Goal: Communication & Community: Answer question/provide support

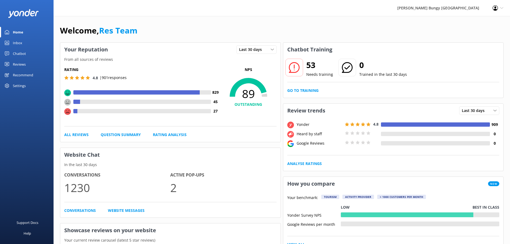
click at [36, 40] on link "Inbox" at bounding box center [27, 42] width 54 height 11
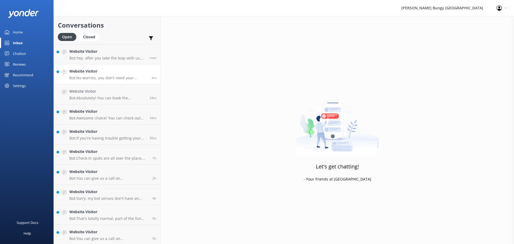
click at [126, 75] on div "Website Visitor Bot: No worries, you don't need your confirmation for check-in.…" at bounding box center [108, 74] width 78 height 12
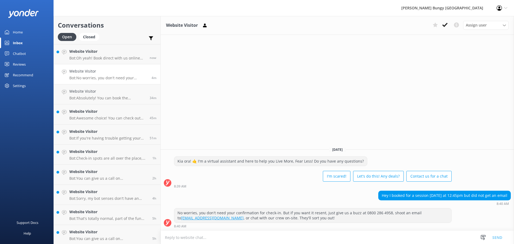
click at [124, 64] on link "Website Visitor Bot: No worries, you don't need your confirmation for check-in.…" at bounding box center [107, 74] width 107 height 20
click at [119, 55] on div "Website Visitor Bot: Oh yeah! Book direct with us online for the best prices. C…" at bounding box center [107, 54] width 76 height 12
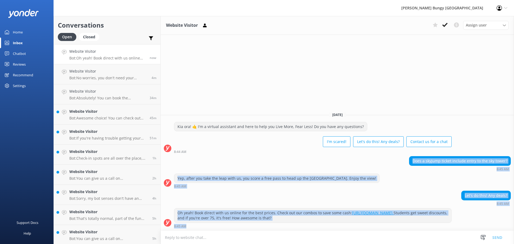
drag, startPoint x: 405, startPoint y: 164, endPoint x: 496, endPoint y: 226, distance: 111.0
click at [496, 226] on div "Today Kia ora! 🤙 I'm a virtual assistant and here to help you Live More, Fear L…" at bounding box center [338, 169] width 354 height 123
click at [470, 172] on div "Does a skyjump ticket include entry to the sky tower? 8:45 AM" at bounding box center [338, 164] width 354 height 17
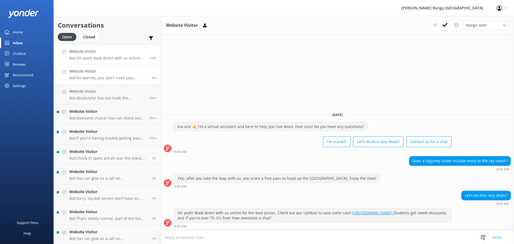
click at [101, 78] on p "Bot: No worries, you don't need your confirmation for check-in. But if you want…" at bounding box center [108, 78] width 78 height 5
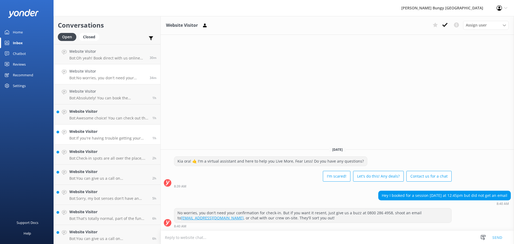
click at [128, 132] on h4 "Website Visitor" at bounding box center [108, 132] width 79 height 6
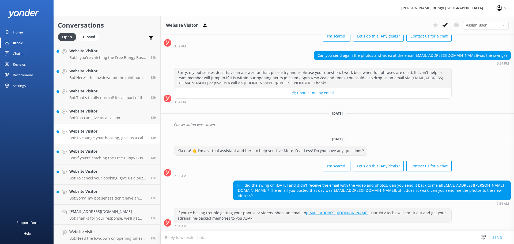
scroll to position [363, 0]
click at [107, 169] on h4 "Website Visitor" at bounding box center [107, 171] width 77 height 6
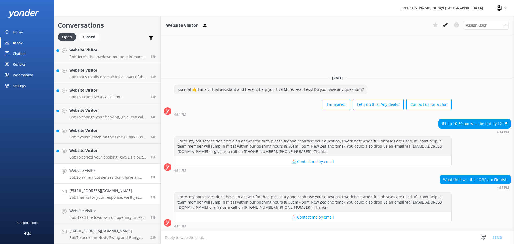
click at [112, 200] on link "[EMAIL_ADDRESS][DOMAIN_NAME] Bot: Thanks for your response, we'll get back to y…" at bounding box center [107, 194] width 107 height 20
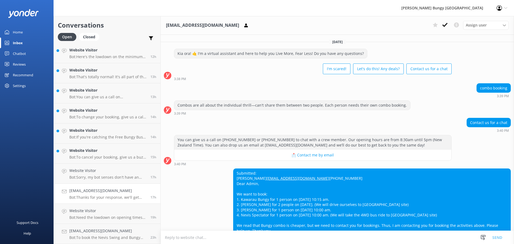
scroll to position [56, 0]
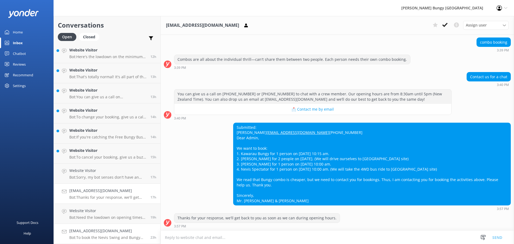
click at [114, 233] on h4 "[EMAIL_ADDRESS][DOMAIN_NAME]" at bounding box center [107, 231] width 77 height 6
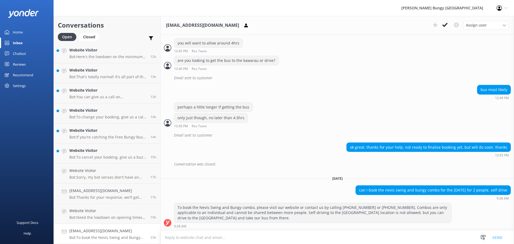
scroll to position [328, 0]
click at [235, 235] on textarea at bounding box center [338, 237] width 354 height 13
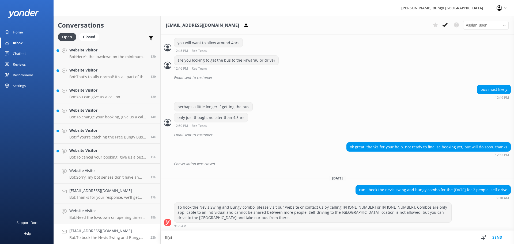
scroll to position [328, 0]
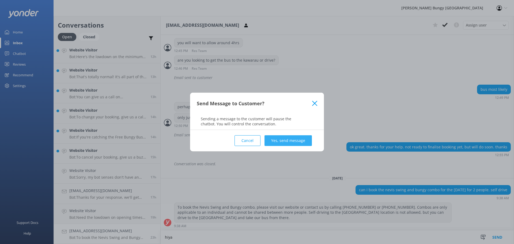
type textarea "hiya"
click at [304, 141] on button "Yes, send message" at bounding box center [288, 140] width 47 height 11
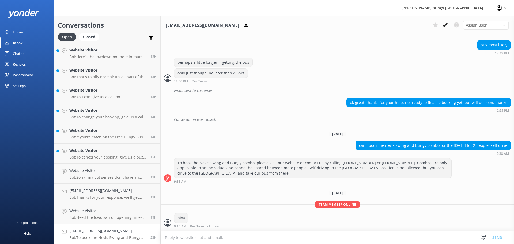
scroll to position [373, 0]
click at [305, 237] on textarea at bounding box center [338, 237] width 354 height 13
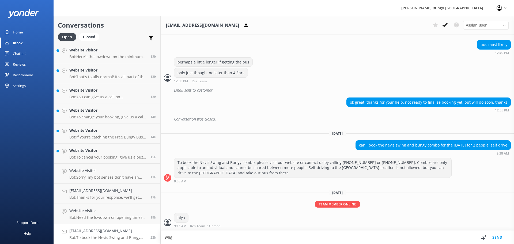
scroll to position [373, 0]
type textarea "when you are ready, jump back on the chat and we'll get this booked in with you"
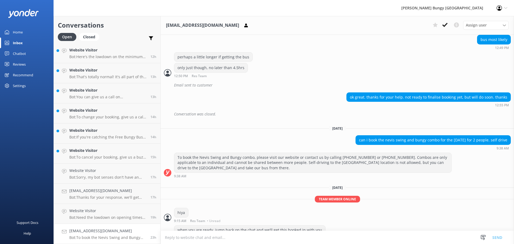
scroll to position [390, 0]
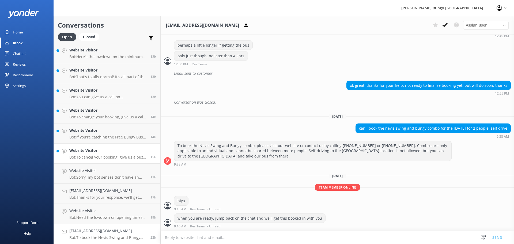
click at [121, 145] on link "Website Visitor Bot: To cancel your booking, give us a buzz at 0800 286 4958 or…" at bounding box center [107, 154] width 107 height 20
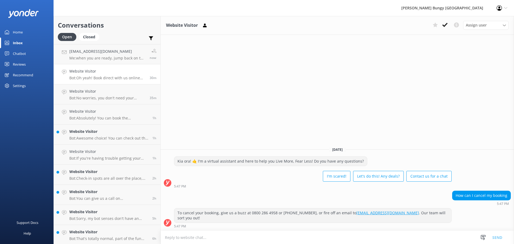
click at [108, 69] on h4 "Website Visitor" at bounding box center [107, 71] width 76 height 6
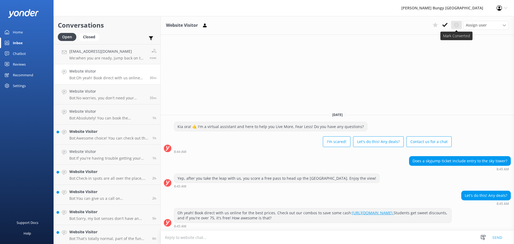
click at [458, 23] on use at bounding box center [456, 24] width 5 height 5
click at [459, 25] on use at bounding box center [456, 24] width 5 height 5
click at [444, 24] on icon at bounding box center [444, 24] width 5 height 5
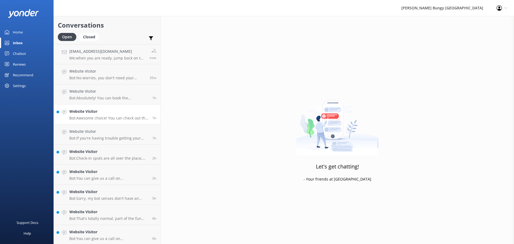
click at [109, 117] on p "Bot: Awesome choice! You can check out the live availability and book your Auck…" at bounding box center [108, 118] width 79 height 5
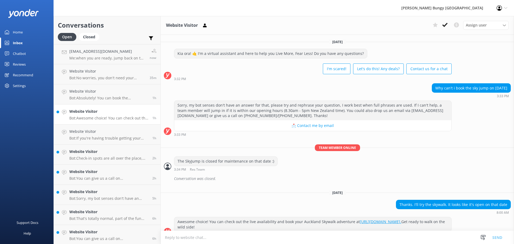
scroll to position [9, 0]
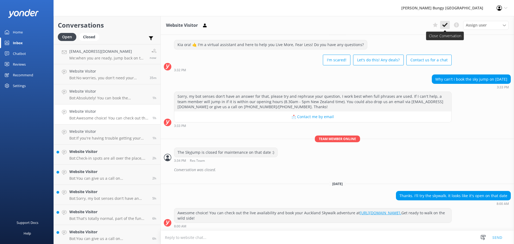
click at [445, 23] on icon at bounding box center [444, 24] width 5 height 5
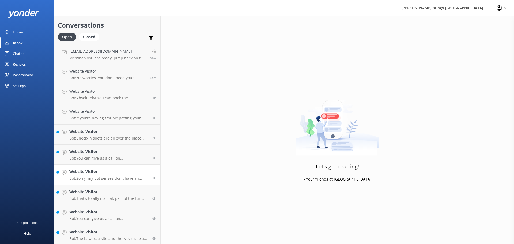
click at [87, 168] on link "Website Visitor Bot: Sorry, my bot senses don't have an answer for that, please…" at bounding box center [107, 175] width 107 height 20
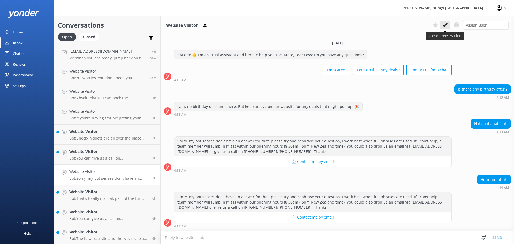
click at [449, 25] on button at bounding box center [445, 25] width 10 height 8
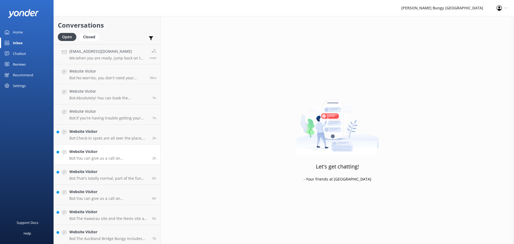
click at [99, 157] on p "Bot: You can give us a call on [PHONE_NUMBER] or [PHONE_NUMBER] to chat with a …" at bounding box center [108, 158] width 79 height 5
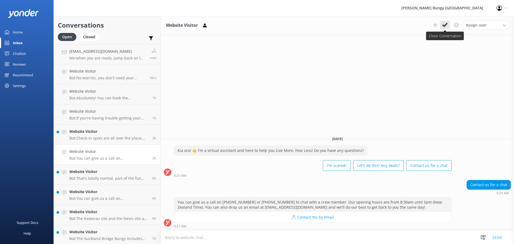
click at [445, 23] on icon at bounding box center [444, 24] width 5 height 5
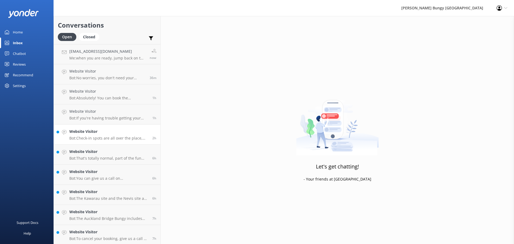
click at [79, 135] on div "Website Visitor Bot: Check-in spots are all over the place, depending on your j…" at bounding box center [108, 135] width 79 height 12
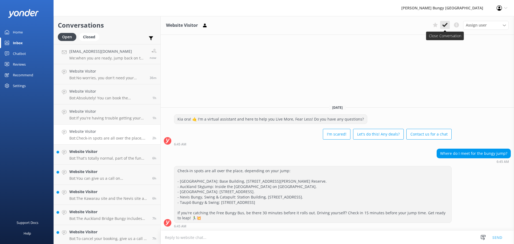
click at [445, 27] on use at bounding box center [444, 25] width 5 height 4
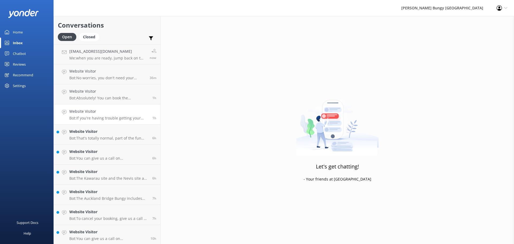
click at [117, 115] on div "Website Visitor Bot: If you're having trouble getting your photos or videos, sh…" at bounding box center [108, 114] width 79 height 12
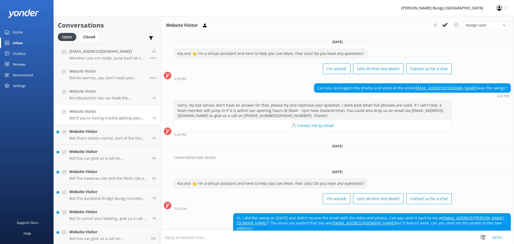
scroll to position [33, 0]
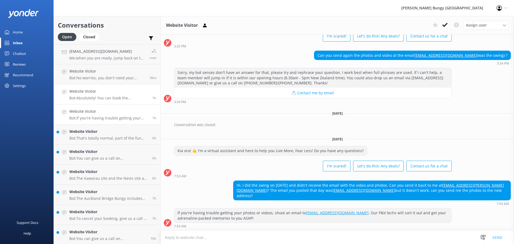
click at [126, 96] on p "Bot: Absolutely! You can book the Auckland Bridge Climb and check out live avai…" at bounding box center [108, 98] width 79 height 5
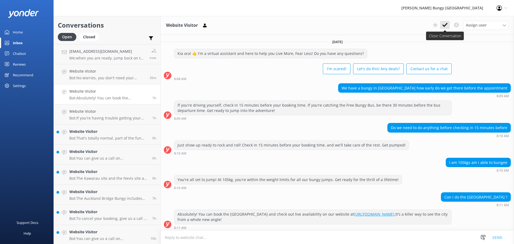
click at [443, 22] on button at bounding box center [445, 25] width 10 height 8
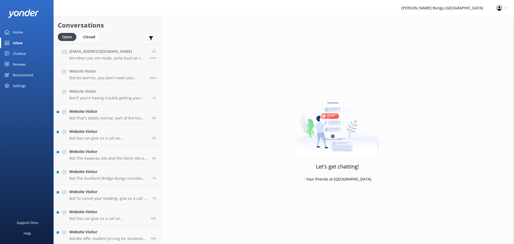
click at [75, 185] on link "Website Visitor Bot: To cancel your booking, give us a call at 0800 286 4958 or…" at bounding box center [107, 195] width 107 height 20
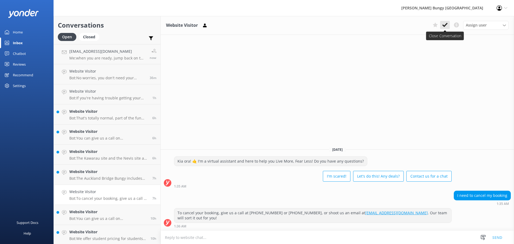
click at [447, 25] on use at bounding box center [444, 25] width 5 height 4
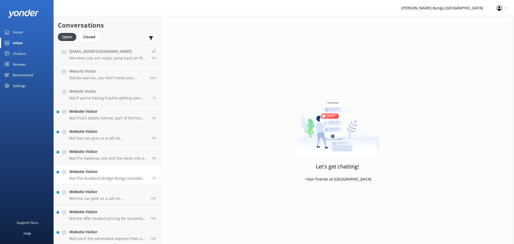
click at [125, 166] on link "Website Visitor Bot: The [GEOGRAPHIC_DATA] Bungy includes media in the price, s…" at bounding box center [107, 175] width 107 height 20
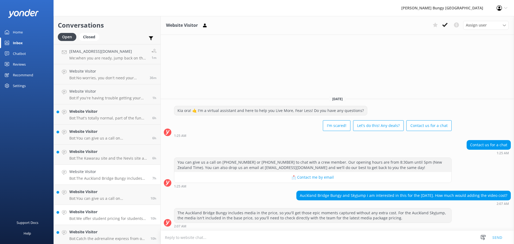
click at [96, 209] on h4 "Website Visitor" at bounding box center [107, 212] width 77 height 6
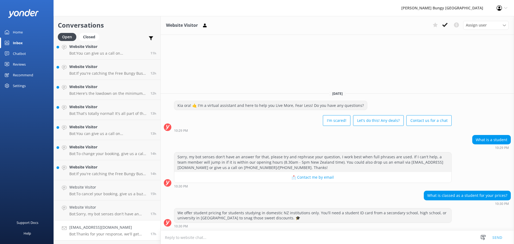
scroll to position [222, 0]
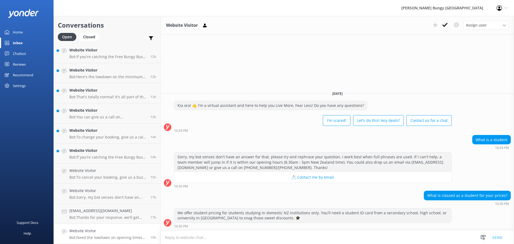
click at [99, 227] on link "Website Visitor Bot: Need the lowdown on opening times? Here's the scoop: - **A…" at bounding box center [107, 234] width 107 height 20
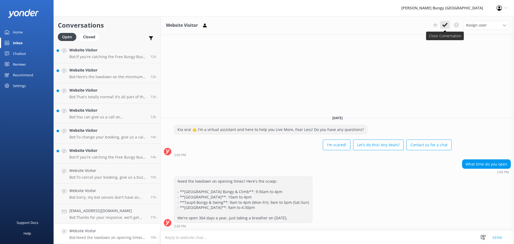
click at [447, 21] on button at bounding box center [445, 25] width 10 height 8
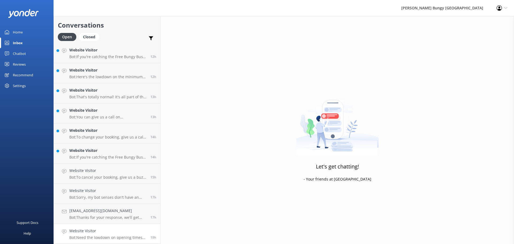
click at [127, 228] on link "Website Visitor Bot: Need the lowdown on opening times? Here's the scoop: - **A…" at bounding box center [107, 234] width 107 height 20
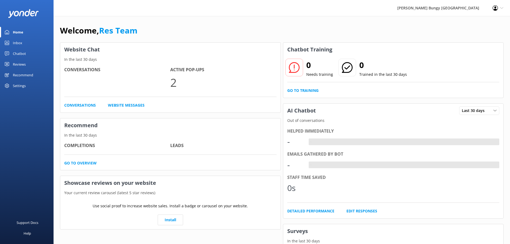
click at [19, 44] on div "Inbox" at bounding box center [17, 42] width 9 height 11
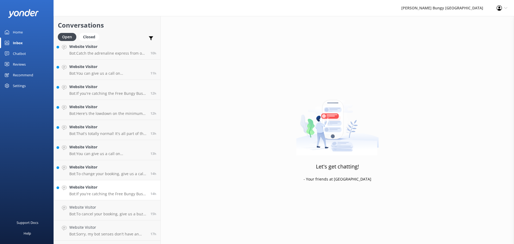
scroll to position [202, 0]
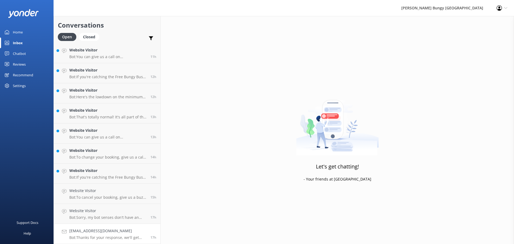
click at [126, 241] on link "[EMAIL_ADDRESS][DOMAIN_NAME] Bot: Thanks for your response, we'll get back to y…" at bounding box center [107, 234] width 107 height 20
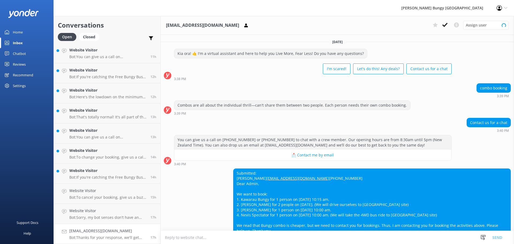
click at [127, 234] on div "anast18@gmail.com Bot: Thanks for your response, we'll get back to you as soon …" at bounding box center [107, 234] width 77 height 12
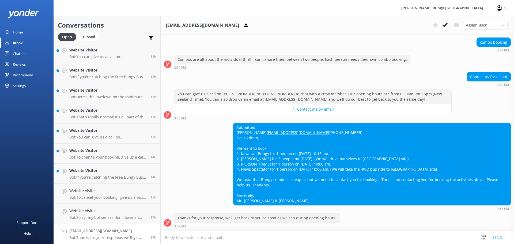
click at [276, 232] on textarea at bounding box center [338, 237] width 354 height 13
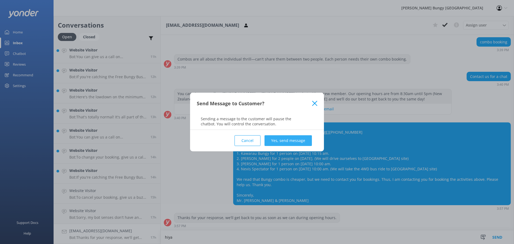
type textarea "hiya"
click at [297, 138] on button "Yes, send message" at bounding box center [288, 140] width 47 height 11
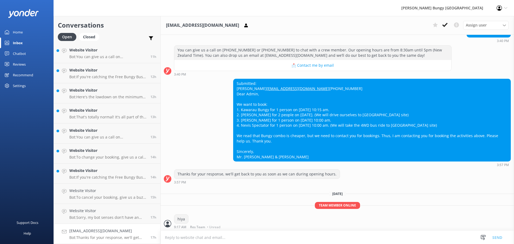
scroll to position [101, 0]
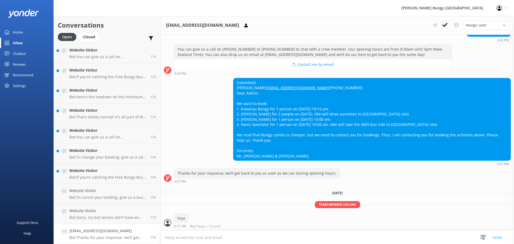
click at [297, 239] on textarea at bounding box center [338, 237] width 354 height 13
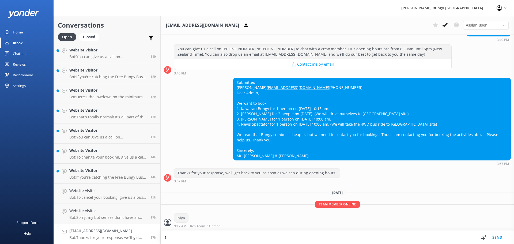
scroll to position [101, 0]
type textarea "thanks for reaching out"
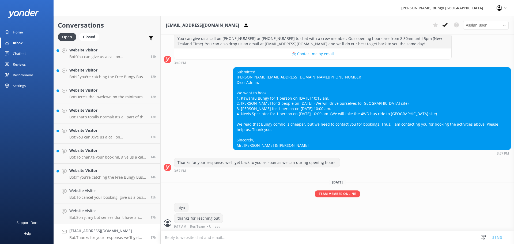
scroll to position [112, 0]
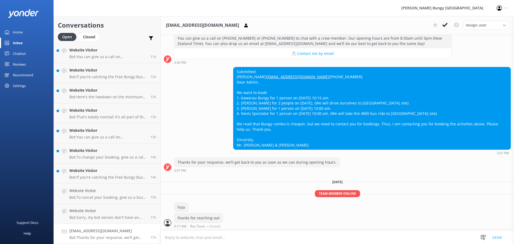
click at [297, 239] on textarea at bounding box center [338, 237] width 354 height 13
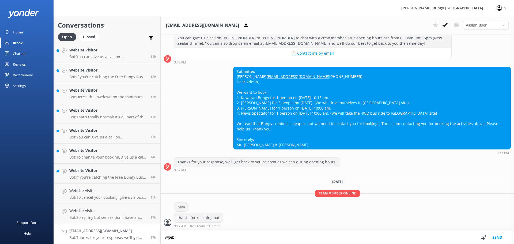
scroll to position [112, 0]
type textarea "when you are ready, jump back on the chat between 8:30am-5pm NZT"
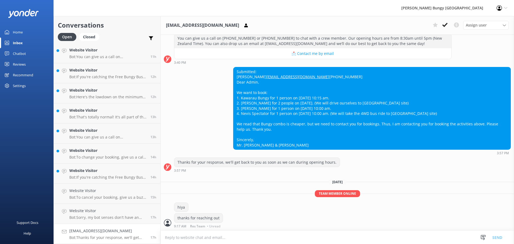
scroll to position [129, 0]
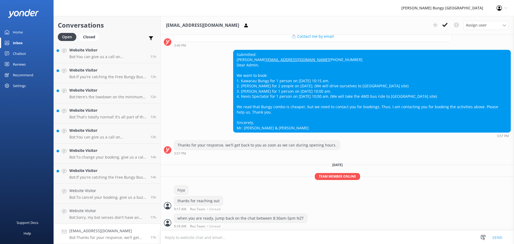
click at [297, 239] on textarea at bounding box center [338, 237] width 354 height 13
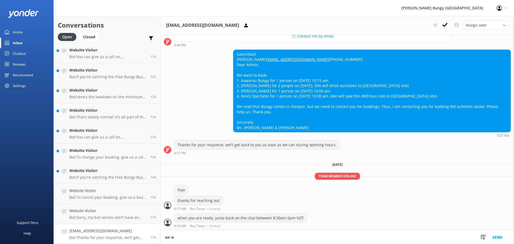
scroll to position [130, 0]
type textarea "we will create this with you"
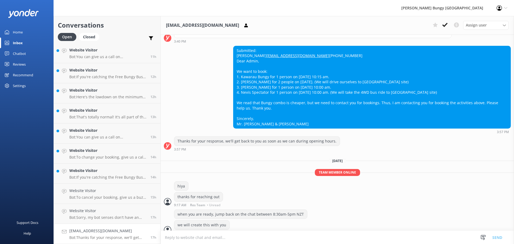
scroll to position [113, 0]
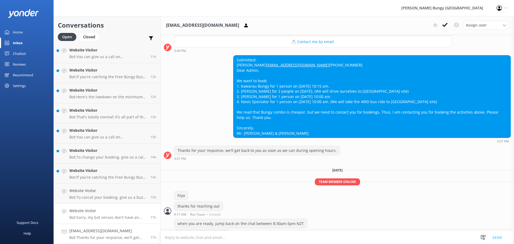
click at [69, 211] on link "Website Visitor Bot: Sorry, my bot senses don't have an answer for that, please…" at bounding box center [107, 214] width 107 height 20
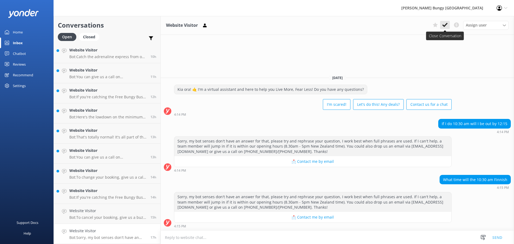
click at [447, 23] on use at bounding box center [444, 25] width 5 height 4
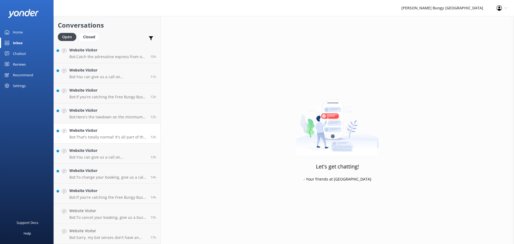
scroll to position [182, 0]
click at [104, 205] on link "Website Visitor Bot: If you're catching the Free Bungy Bus, the departure times…" at bounding box center [107, 214] width 107 height 20
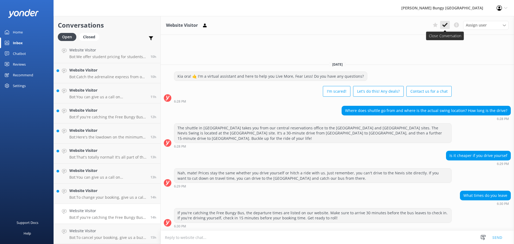
click at [446, 25] on use at bounding box center [444, 25] width 5 height 4
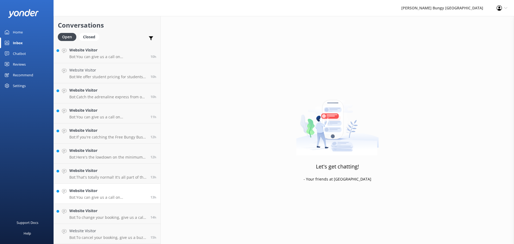
scroll to position [162, 0]
click at [113, 212] on h4 "Website Visitor" at bounding box center [107, 211] width 77 height 6
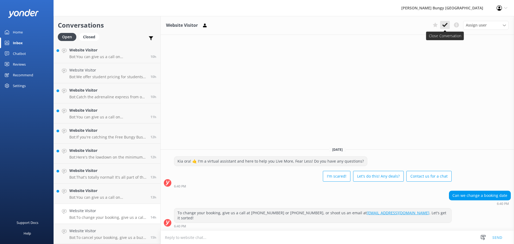
click at [445, 24] on icon at bounding box center [444, 24] width 5 height 5
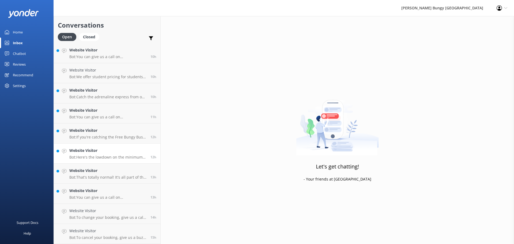
scroll to position [142, 0]
click at [71, 182] on link "Website Visitor Bot: Here's the lowdown on the minimum weights for some of our …" at bounding box center [107, 174] width 107 height 20
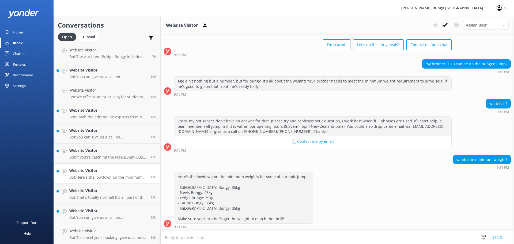
scroll to position [25, 0]
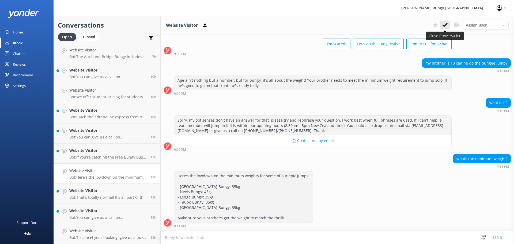
click at [443, 27] on icon at bounding box center [444, 24] width 5 height 5
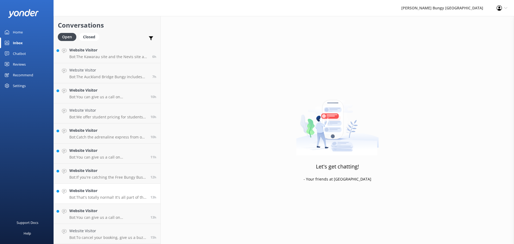
scroll to position [122, 0]
click at [118, 165] on link "Website Visitor Bot: If you're catching the Free Bungy Bus, rock up 30 minutes …" at bounding box center [107, 174] width 107 height 20
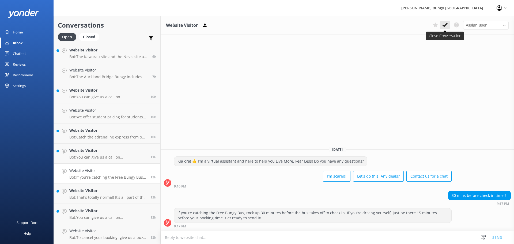
click at [447, 25] on icon at bounding box center [444, 24] width 5 height 5
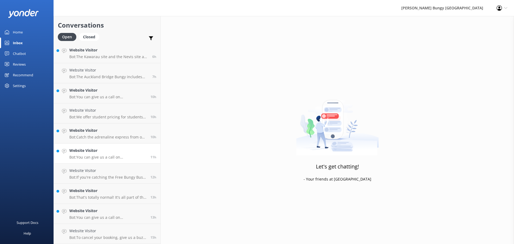
scroll to position [102, 0]
click at [81, 190] on h4 "Website Visitor" at bounding box center [107, 191] width 77 height 6
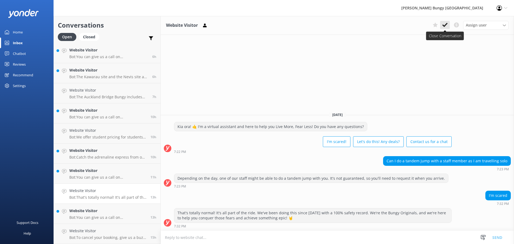
click at [448, 25] on icon at bounding box center [444, 24] width 5 height 5
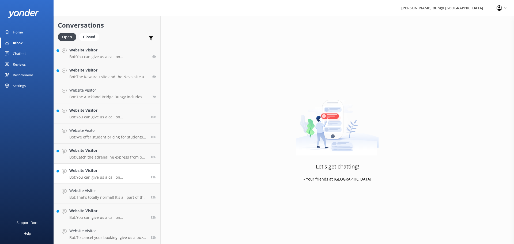
scroll to position [81, 0]
click at [86, 187] on link "Website Visitor Bot: You can give us a call on 0800 286 4958 or +64 3 450 1300 …" at bounding box center [107, 194] width 107 height 20
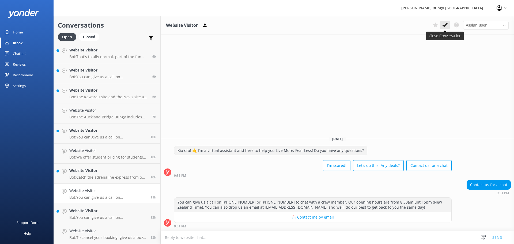
click at [443, 24] on icon at bounding box center [444, 24] width 5 height 5
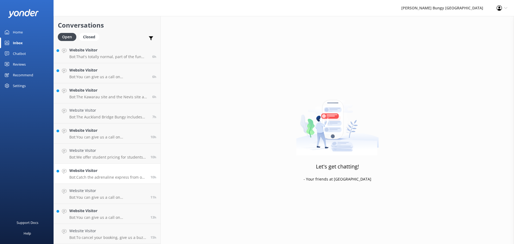
scroll to position [61, 0]
click at [132, 199] on p "Bot: Catch the adrenaline express from our office in Queenstown at 25 Shotover …" at bounding box center [107, 197] width 77 height 5
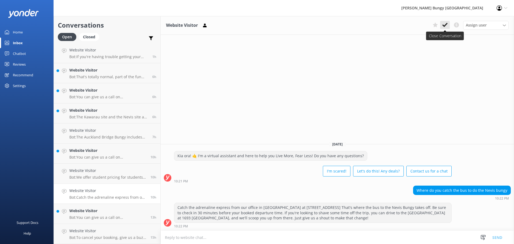
click at [448, 21] on button at bounding box center [445, 25] width 10 height 8
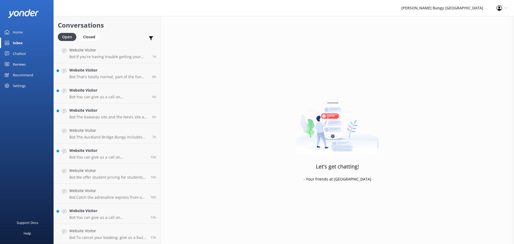
scroll to position [41, 0]
click at [112, 148] on h4 "Website Visitor" at bounding box center [108, 151] width 79 height 6
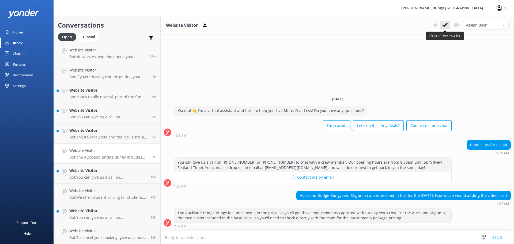
click at [448, 26] on button at bounding box center [445, 25] width 10 height 8
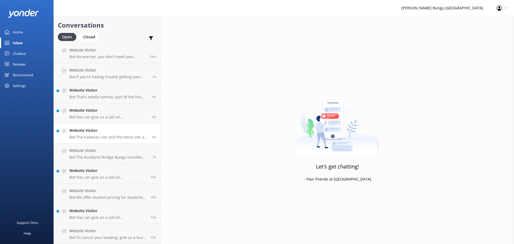
scroll to position [21, 0]
click at [107, 177] on p "Bot: You can give us a call on 0800 286 4958 or +64 3 450 1300 to chat with a c…" at bounding box center [107, 177] width 77 height 5
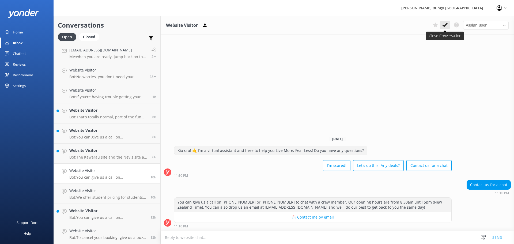
click at [447, 24] on use at bounding box center [444, 25] width 5 height 4
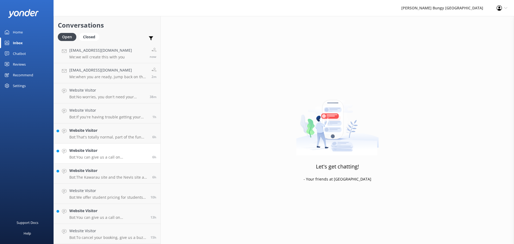
scroll to position [1, 0]
click at [104, 157] on p "Bot: You can give us a call on 0800 286 4958 or +64 3 450 1300 to chat with a c…" at bounding box center [108, 157] width 79 height 5
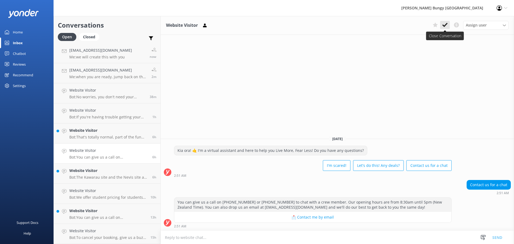
click at [446, 25] on use at bounding box center [444, 25] width 5 height 4
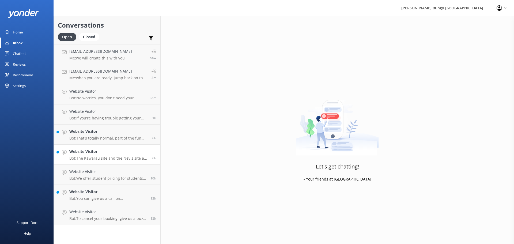
click at [126, 154] on h4 "Website Visitor" at bounding box center [108, 152] width 79 height 6
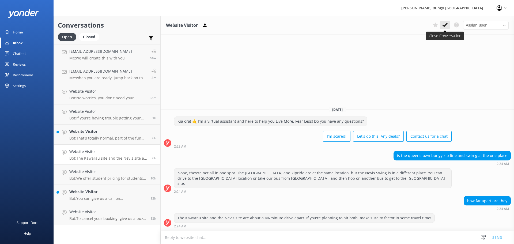
click at [449, 25] on button at bounding box center [445, 25] width 10 height 8
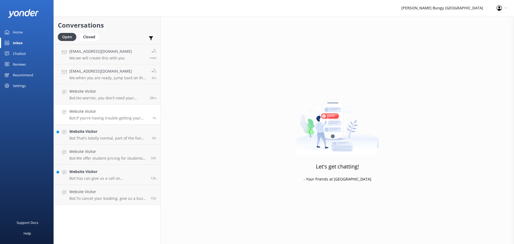
click at [101, 115] on div "Website Visitor Bot: If you're having trouble getting your photos or videos, sh…" at bounding box center [108, 114] width 79 height 12
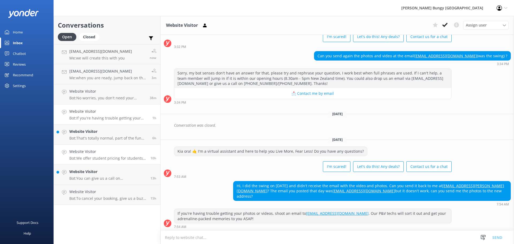
scroll to position [33, 0]
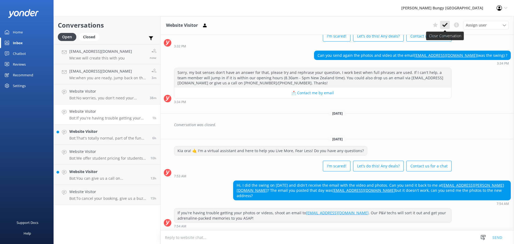
click at [442, 24] on button at bounding box center [445, 25] width 10 height 8
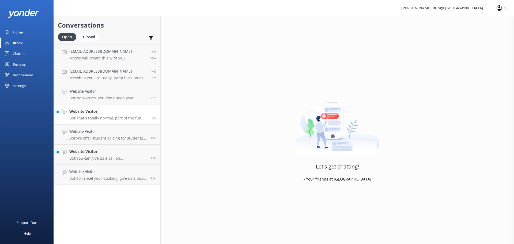
click at [74, 122] on link "Website Visitor Bot: That's totally normal, part of the fun and what leads to f…" at bounding box center [107, 114] width 107 height 20
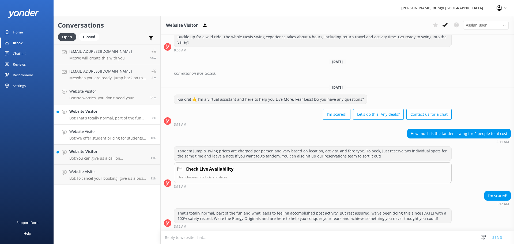
scroll to position [69, 0]
click at [444, 31] on div "Website Visitor Assign user Mike Voyce Michelle Gillard Tech Admin Dan Waugh Re…" at bounding box center [338, 25] width 354 height 19
click at [445, 27] on icon at bounding box center [444, 24] width 5 height 5
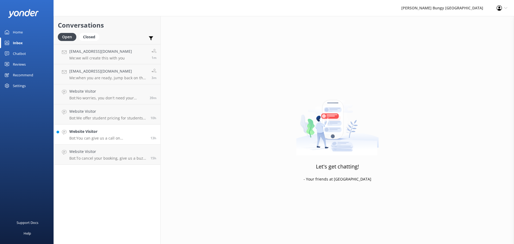
click at [81, 133] on h4 "Website Visitor" at bounding box center [107, 132] width 77 height 6
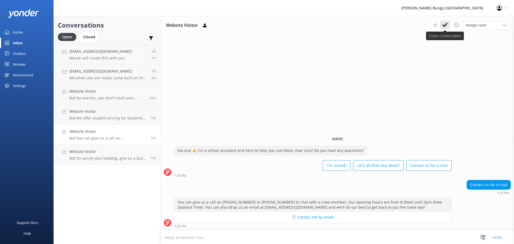
click at [440, 26] on button at bounding box center [445, 25] width 10 height 8
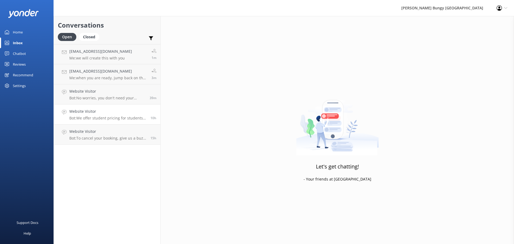
click at [125, 110] on h4 "Website Visitor" at bounding box center [107, 111] width 77 height 6
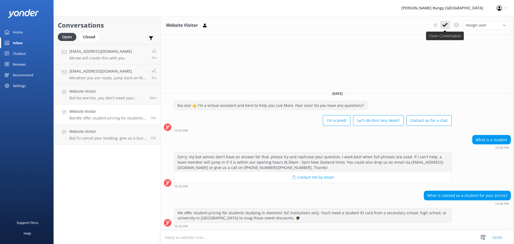
click at [447, 22] on button at bounding box center [445, 25] width 10 height 8
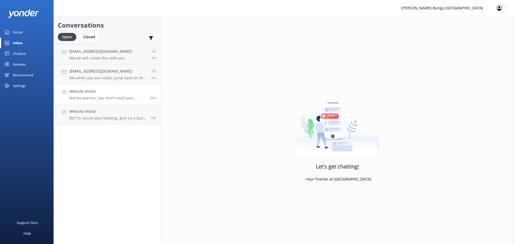
click at [100, 97] on p "Bot: No worries, you don't need your confirmation for check-in. But if you want…" at bounding box center [107, 98] width 76 height 5
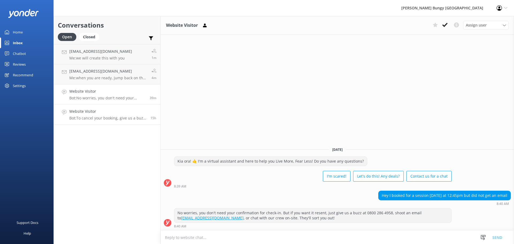
click at [131, 107] on link "Website Visitor Bot: To cancel your booking, give us a buzz at 0800 286 4958 or…" at bounding box center [107, 114] width 107 height 20
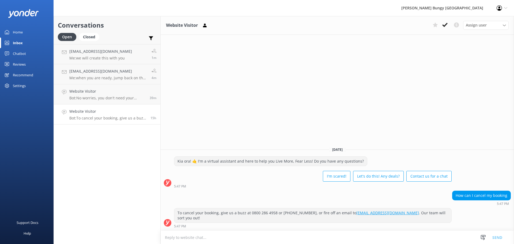
click at [347, 198] on div "How can I cancel my booking 5:47 PM" at bounding box center [338, 198] width 354 height 15
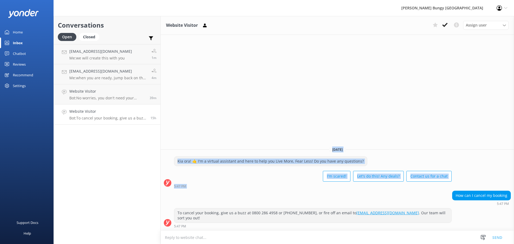
drag, startPoint x: 347, startPoint y: 198, endPoint x: 293, endPoint y: 114, distance: 100.2
click at [293, 114] on div "Website Visitor Assign user [PERSON_NAME] [PERSON_NAME] Tech Admin [PERSON_NAME…" at bounding box center [338, 130] width 354 height 228
click at [111, 93] on h4 "Website Visitor" at bounding box center [107, 91] width 76 height 6
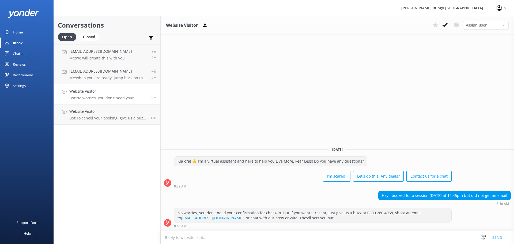
click at [86, 85] on link "Website Visitor Bot: No worries, you don't need your confirmation for check-in.…" at bounding box center [107, 94] width 107 height 20
click at [91, 74] on div "[EMAIL_ADDRESS][DOMAIN_NAME] Me: when you are ready, jump back on the chat and …" at bounding box center [108, 74] width 78 height 12
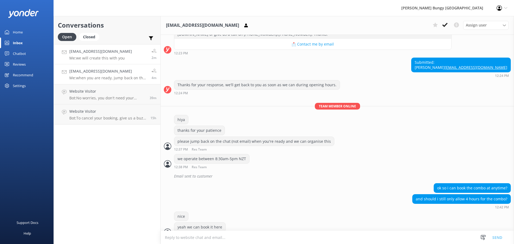
click at [95, 50] on h4 "[EMAIL_ADDRESS][DOMAIN_NAME]" at bounding box center [100, 51] width 63 height 6
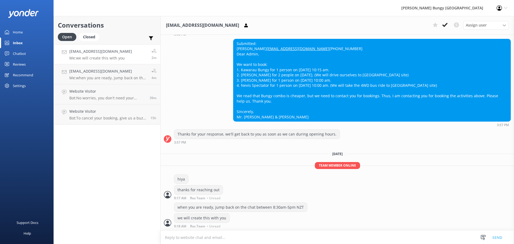
scroll to position [140, 0]
click at [78, 121] on link "Website Visitor Bot: To cancel your booking, give us a buzz at 0800 286 4958 or…" at bounding box center [107, 114] width 107 height 20
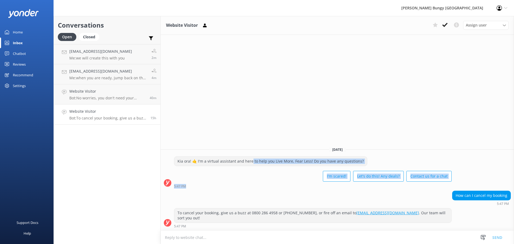
drag, startPoint x: 251, startPoint y: 171, endPoint x: 352, endPoint y: 196, distance: 103.9
click at [352, 191] on div "Kia ora! 🤙 I'm a virtual assistant and here to help you Live More, Fear Less! D…" at bounding box center [338, 173] width 354 height 34
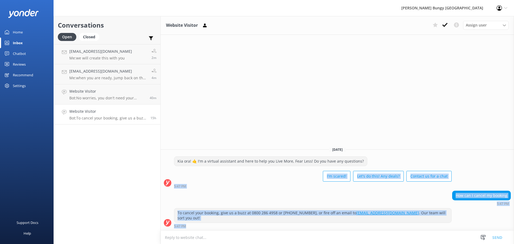
drag, startPoint x: 290, startPoint y: 184, endPoint x: 447, endPoint y: 257, distance: 172.8
click at [447, 244] on html "[PERSON_NAME] Bungy New Zealand Profile Settings Logout Home Inbox Chatbot Cont…" at bounding box center [257, 122] width 514 height 244
click at [209, 226] on div "5:47 PM" at bounding box center [313, 226] width 278 height 4
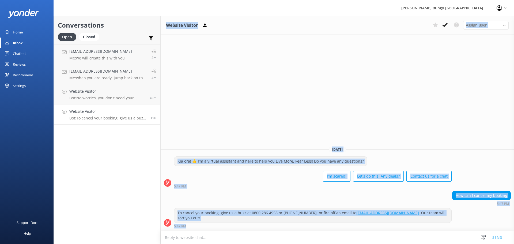
drag, startPoint x: 205, startPoint y: 225, endPoint x: 157, endPoint y: 182, distance: 64.1
click at [157, 182] on div "Conversations Open Closed Important Converted Assigned to me Unassigned [EMAIL_…" at bounding box center [284, 130] width 461 height 228
click at [304, 114] on div "Website Visitor Assign user [PERSON_NAME] [PERSON_NAME] Tech Admin [PERSON_NAME…" at bounding box center [338, 130] width 354 height 228
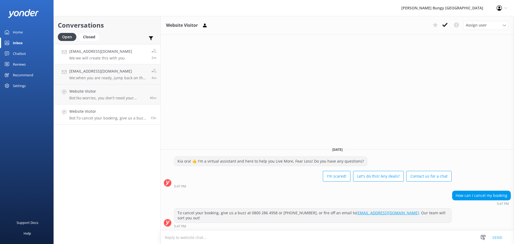
click at [108, 52] on h4 "[EMAIL_ADDRESS][DOMAIN_NAME]" at bounding box center [100, 51] width 63 height 6
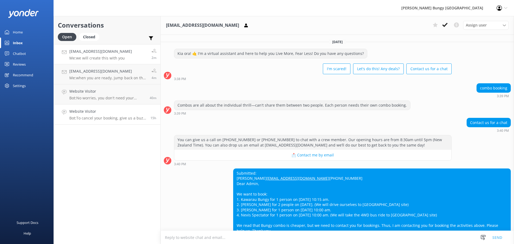
click at [112, 118] on p "Bot: To cancel your booking, give us a buzz at 0800 286 4958 or [PHONE_NUMBER],…" at bounding box center [107, 118] width 77 height 5
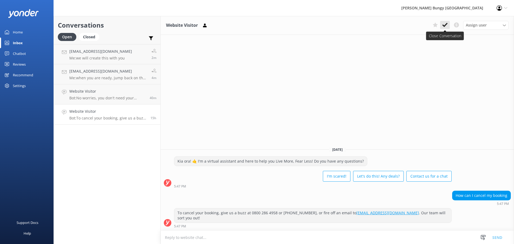
click at [448, 23] on button at bounding box center [445, 25] width 10 height 8
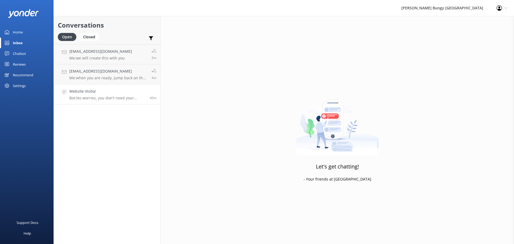
click at [117, 102] on link "Website Visitor Bot: No worries, you don't need your confirmation for check-in.…" at bounding box center [107, 94] width 107 height 20
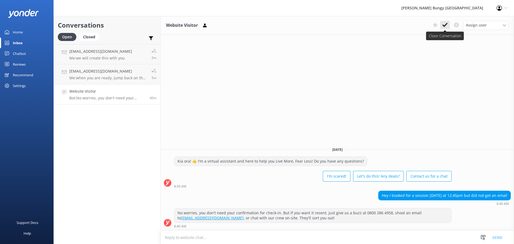
click at [442, 24] on button at bounding box center [445, 25] width 10 height 8
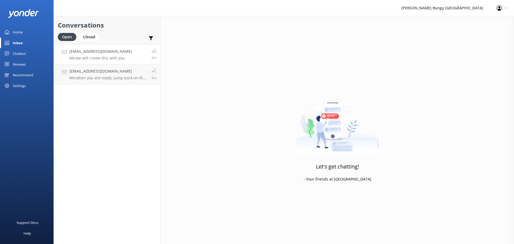
click at [137, 62] on link "[EMAIL_ADDRESS][DOMAIN_NAME] Me: we will create this with you 2m" at bounding box center [107, 54] width 107 height 20
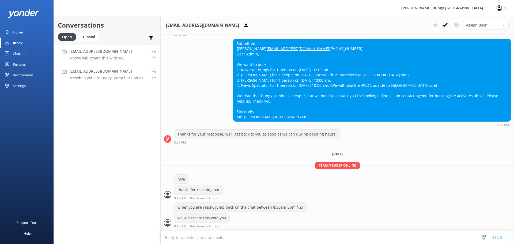
scroll to position [140, 0]
